Goal: Task Accomplishment & Management: Use online tool/utility

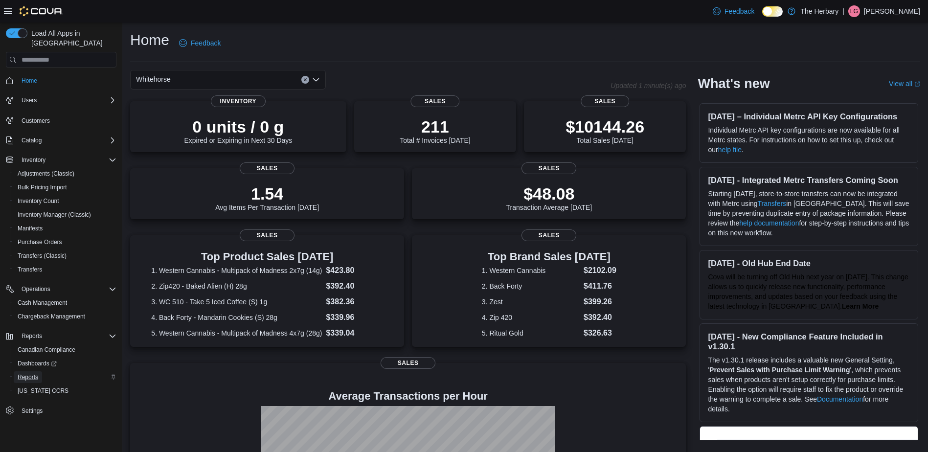
click at [26, 373] on span "Reports" at bounding box center [28, 377] width 21 height 8
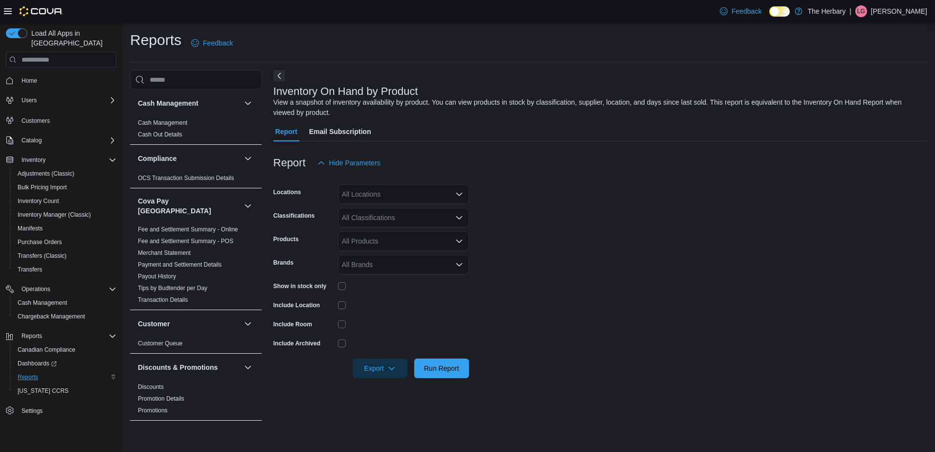
click at [461, 192] on icon "Open list of options" at bounding box center [459, 194] width 8 height 8
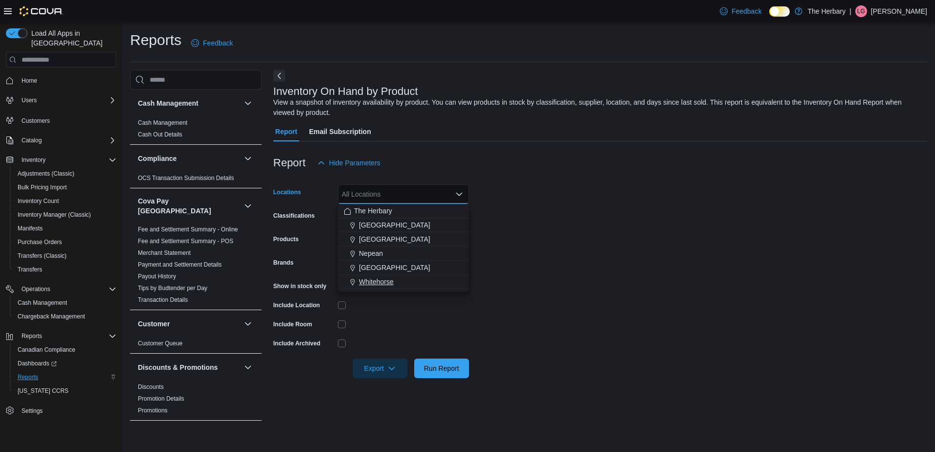
click at [383, 283] on span "Whitehorse" at bounding box center [376, 282] width 35 height 10
click at [595, 234] on form "Locations [GEOGRAPHIC_DATA] Combo box. Selected. [GEOGRAPHIC_DATA]. Press Backs…" at bounding box center [600, 275] width 654 height 205
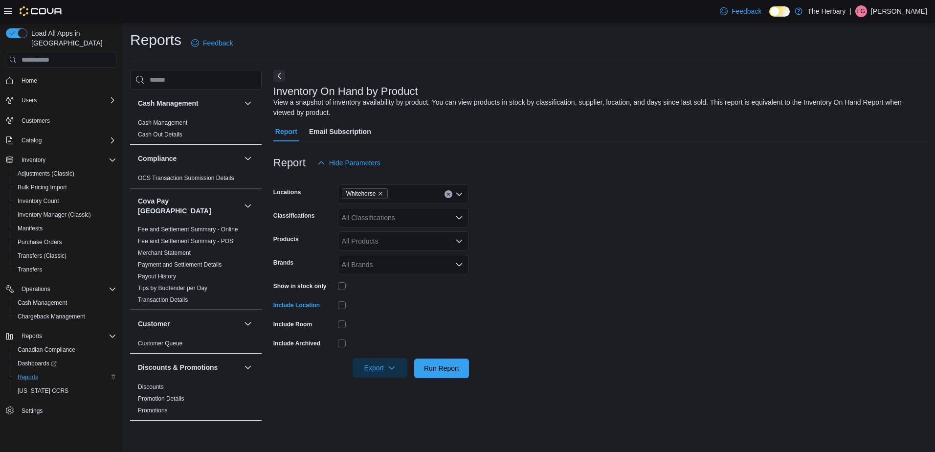
click at [393, 367] on icon "button" at bounding box center [392, 368] width 8 height 8
click at [389, 386] on span "Export to Excel" at bounding box center [382, 388] width 44 height 8
